Goal: Transaction & Acquisition: Purchase product/service

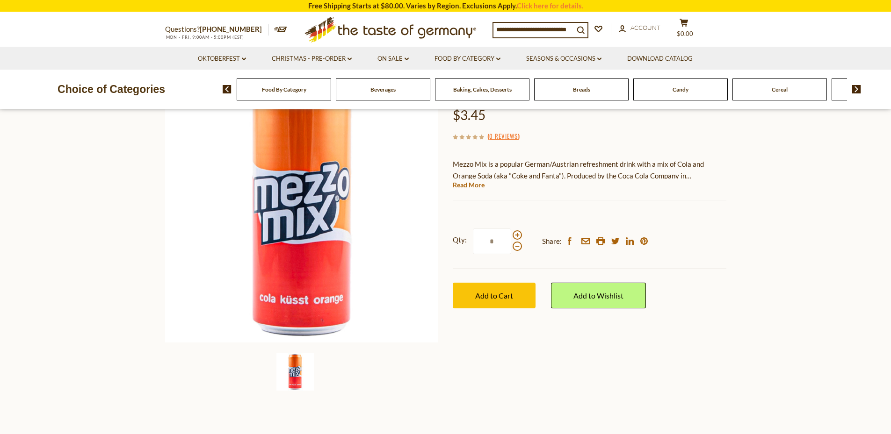
scroll to position [94, 0]
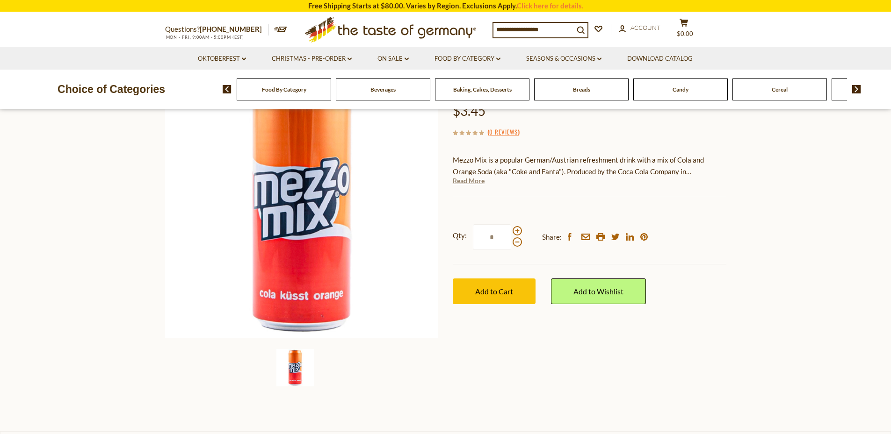
click at [472, 181] on link "Read More" at bounding box center [469, 180] width 32 height 9
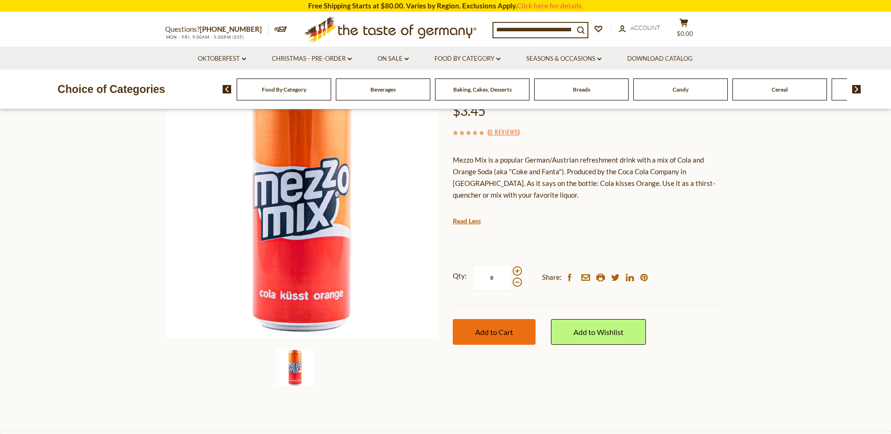
click at [485, 329] on span "Add to Cart" at bounding box center [494, 332] width 38 height 9
click at [351, 59] on icon at bounding box center [350, 59] width 4 height 3
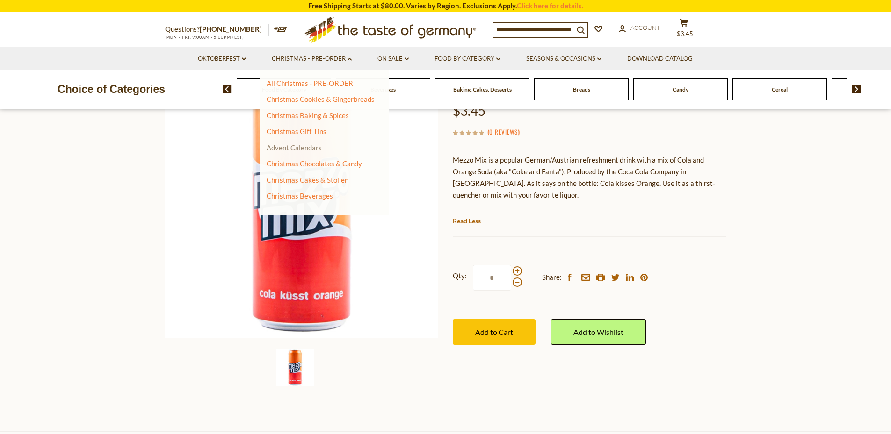
click at [317, 147] on link "Advent Calendars" at bounding box center [294, 148] width 55 height 8
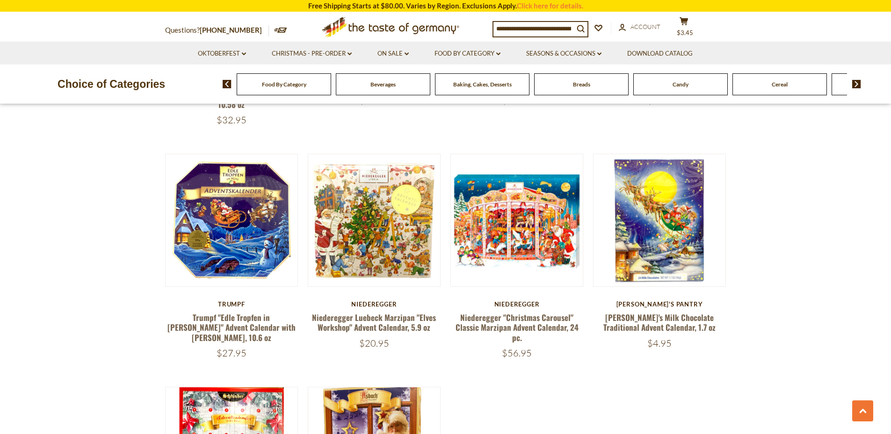
scroll to position [1450, 0]
